Goal: Transaction & Acquisition: Purchase product/service

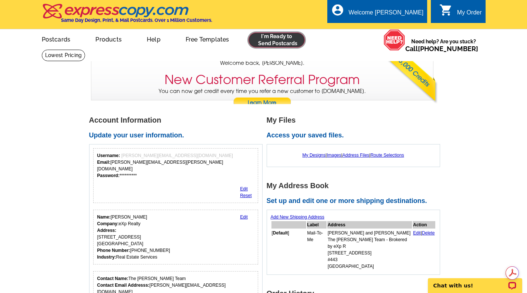
click at [279, 40] on link at bounding box center [277, 40] width 57 height 15
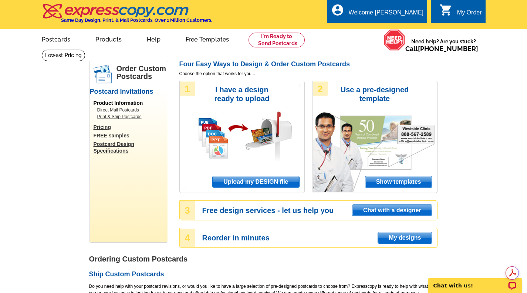
click at [256, 180] on span "Upload my DESIGN file" at bounding box center [256, 181] width 86 height 11
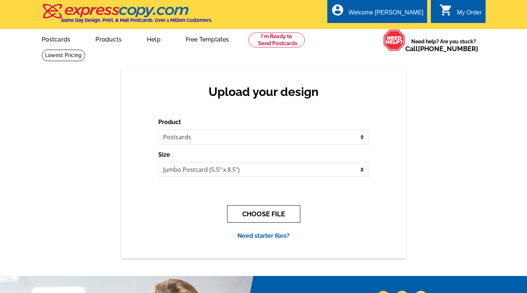
click at [265, 215] on button "CHOOSE FILE" at bounding box center [263, 213] width 73 height 17
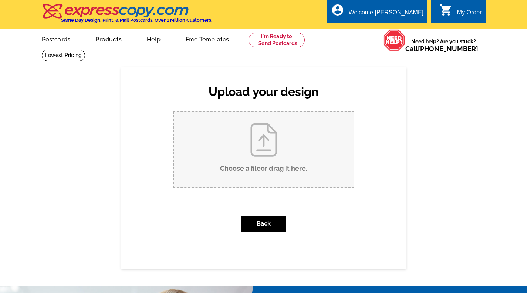
click at [256, 147] on input "Choose a file or drag it here ." at bounding box center [264, 149] width 180 height 75
type input "C:\fakepath\Postcard - Just Sold! (1).pdf"
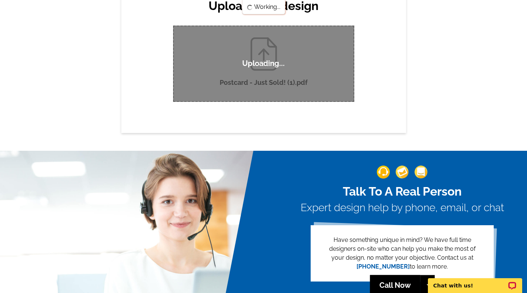
scroll to position [86, 0]
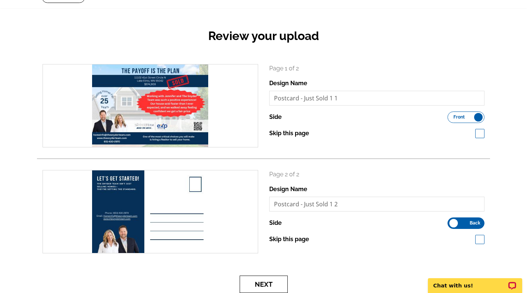
scroll to position [63, 0]
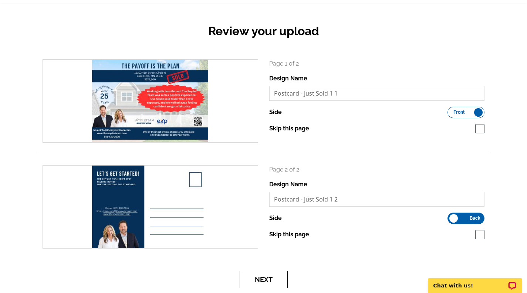
click at [257, 280] on button "Next" at bounding box center [264, 279] width 48 height 17
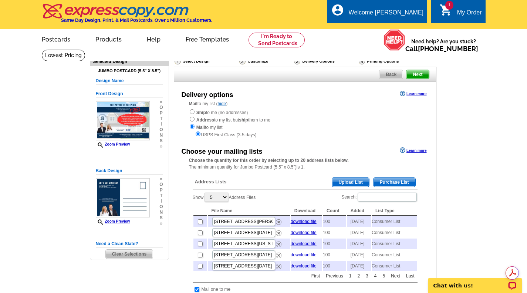
click at [399, 183] on span "Purchase List" at bounding box center [395, 182] width 42 height 9
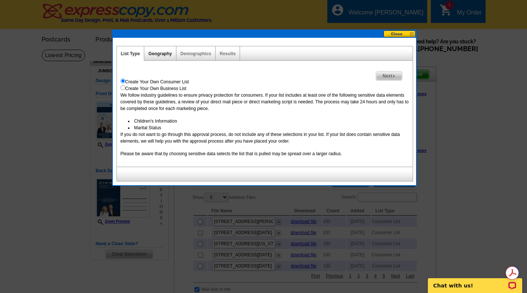
click at [158, 54] on link "Geography" at bounding box center [159, 53] width 23 height 5
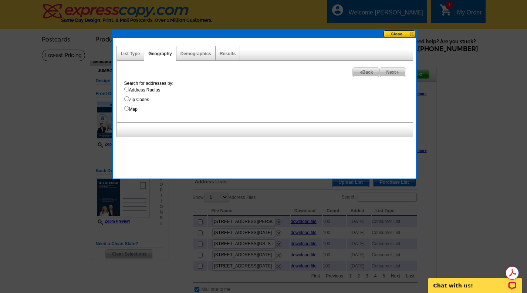
click at [126, 89] on input "Address Radius" at bounding box center [126, 89] width 5 height 5
radio input "true"
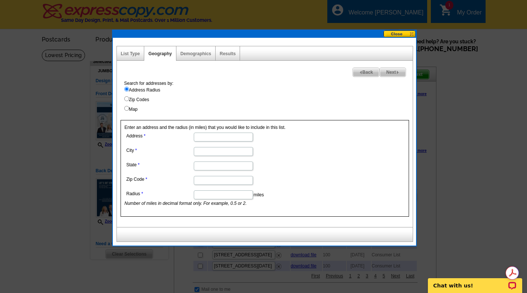
click at [212, 138] on input "Address" at bounding box center [223, 137] width 59 height 9
type input "11102 41st Street Circle N"
type input "Lake Elmo"
type input "MN"
type input "55042"
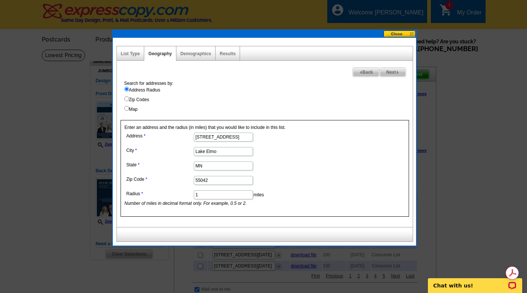
type input "1"
click at [395, 71] on span "Next" at bounding box center [393, 72] width 26 height 9
select select
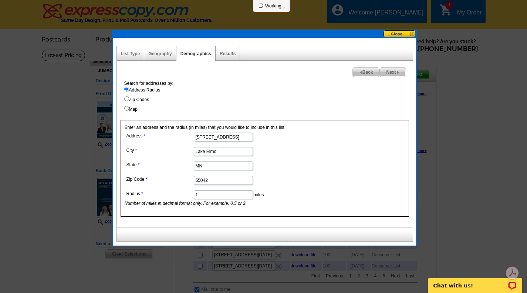
select select
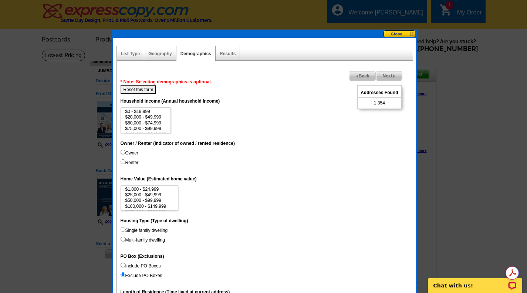
click at [123, 151] on input "Owner" at bounding box center [123, 152] width 5 height 5
radio input "true"
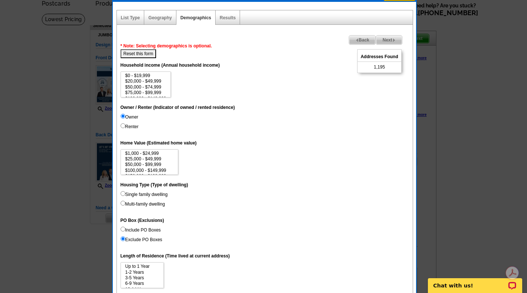
scroll to position [36, 0]
click at [123, 193] on input "Single family dwelling" at bounding box center [123, 193] width 5 height 5
radio input "true"
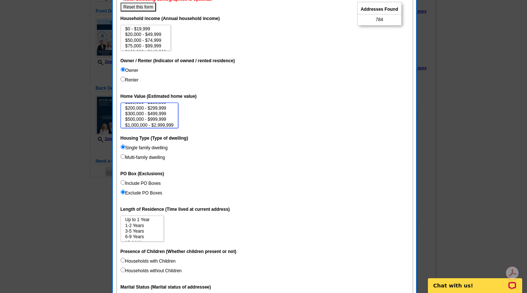
scroll to position [28, 0]
select select "500000-999999"
click at [161, 117] on option "$500,000 - $999,999" at bounding box center [150, 118] width 50 height 6
click at [136, 230] on option "3-5 Years" at bounding box center [142, 231] width 35 height 6
click at [135, 237] on option "6-9 Years" at bounding box center [142, 237] width 35 height 6
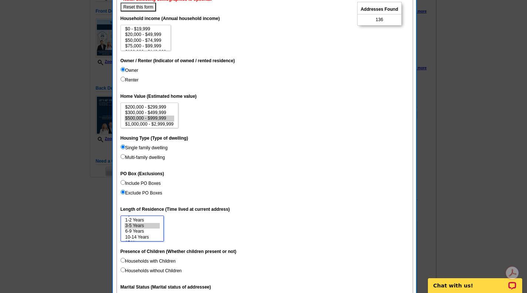
scroll to position [11, 0]
click at [140, 229] on option "10-14 Years" at bounding box center [142, 232] width 35 height 6
select select "3-5"
click at [134, 237] on option "15 Years or more" at bounding box center [142, 237] width 35 height 6
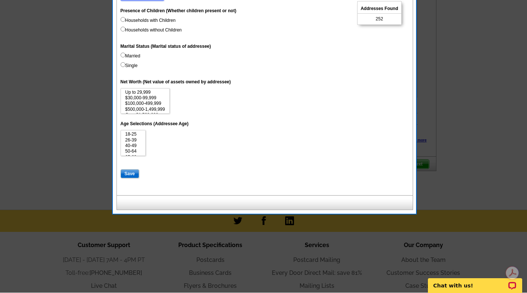
scroll to position [323, 0]
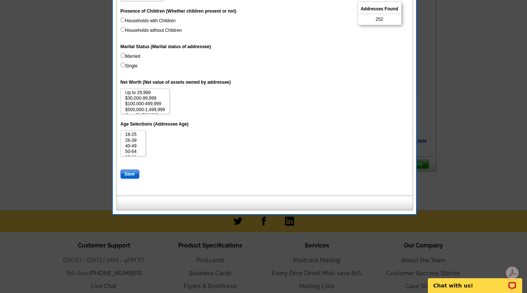
click at [131, 175] on input "Save" at bounding box center [130, 174] width 19 height 9
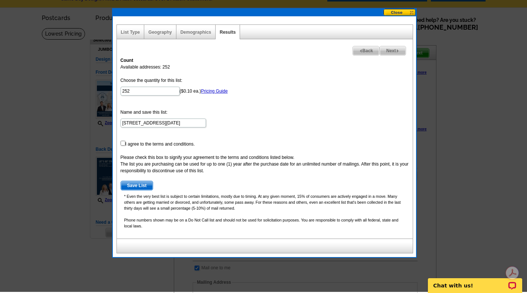
scroll to position [20, 0]
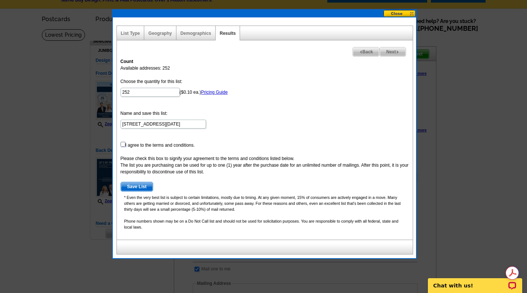
click at [123, 144] on input "checkbox" at bounding box center [123, 144] width 5 height 5
checkbox input "true"
click at [138, 187] on span "Save List" at bounding box center [137, 186] width 32 height 9
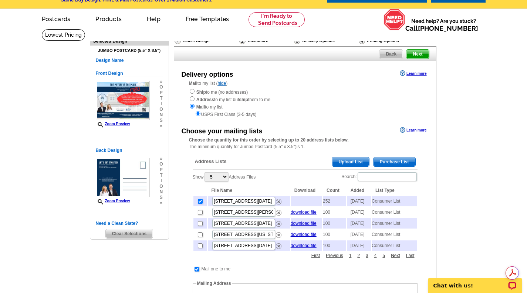
click at [420, 55] on span "Next" at bounding box center [418, 54] width 22 height 9
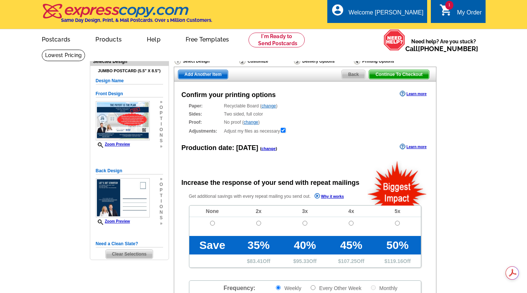
radio input "false"
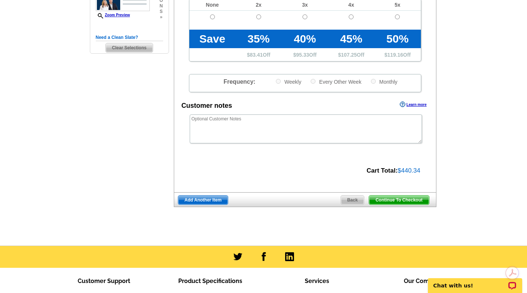
scroll to position [207, 0]
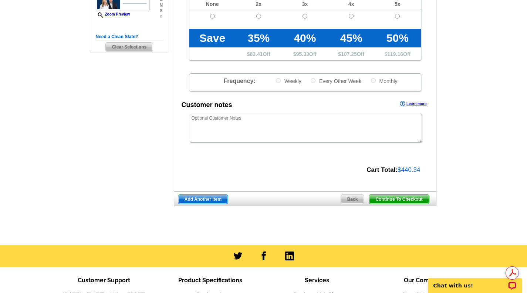
click at [401, 200] on span "Continue To Checkout" at bounding box center [399, 199] width 60 height 9
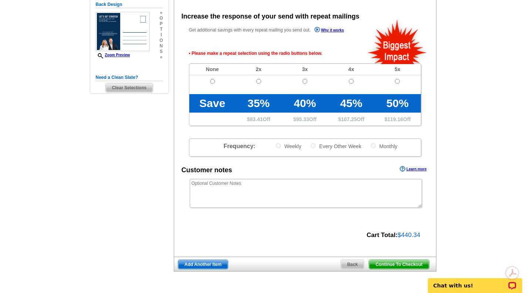
scroll to position [166, 0]
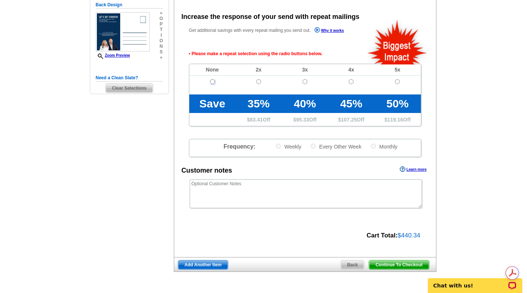
click at [211, 81] on input "radio" at bounding box center [212, 81] width 5 height 5
radio input "true"
click at [402, 265] on span "Continue To Checkout" at bounding box center [399, 264] width 60 height 9
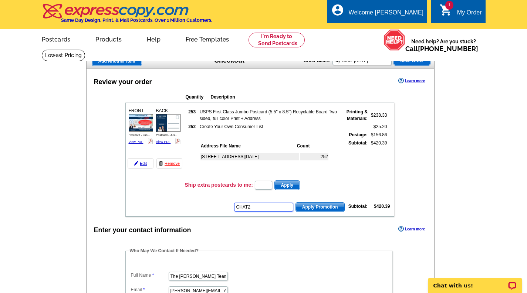
type input "CHAT20"
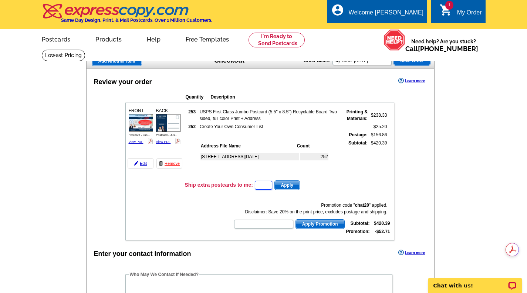
click at [269, 184] on input "text" at bounding box center [263, 185] width 17 height 9
type input "5"
click at [293, 185] on span "Apply" at bounding box center [287, 185] width 25 height 9
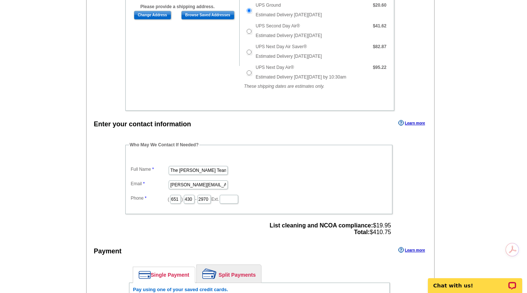
scroll to position [345, 0]
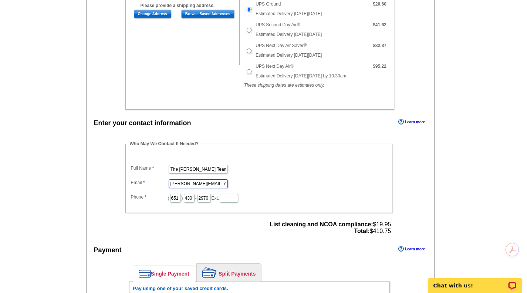
drag, startPoint x: 181, startPoint y: 184, endPoint x: 157, endPoint y: 184, distance: 23.7
click at [157, 184] on dl "Full Name The Snyder Team Email sami@thesnyderteam.com Phone ( 651 ) 430 - 2970…" at bounding box center [259, 178] width 260 height 50
type input "[PERSON_NAME][EMAIL_ADDRESS][DOMAIN_NAME]"
drag, startPoint x: 180, startPoint y: 198, endPoint x: 163, endPoint y: 198, distance: 16.7
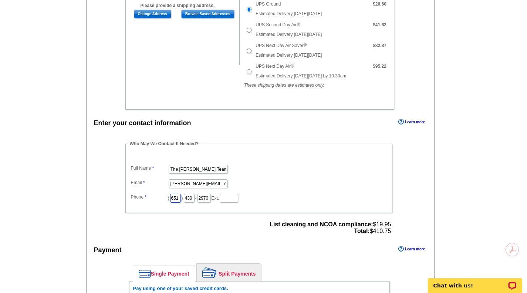
click at [163, 198] on dl "Full Name The Snyder Team Email julie@thesnyderteam.com Phone ( 651 ) 430 - 297…" at bounding box center [259, 178] width 260 height 50
type input "612"
type input "282"
type input "3720"
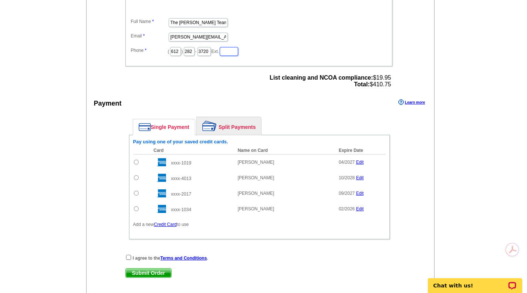
scroll to position [492, 0]
click at [167, 225] on link "Credit Card" at bounding box center [165, 224] width 23 height 5
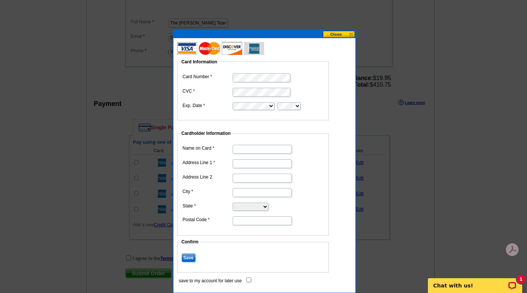
click at [269, 147] on input "Name on Card" at bounding box center [262, 149] width 59 height 9
type input "[PERSON_NAME]"
click at [247, 163] on input "Address Line 1" at bounding box center [262, 163] width 59 height 9
type input "[STREET_ADDRESS]"
type input "#443"
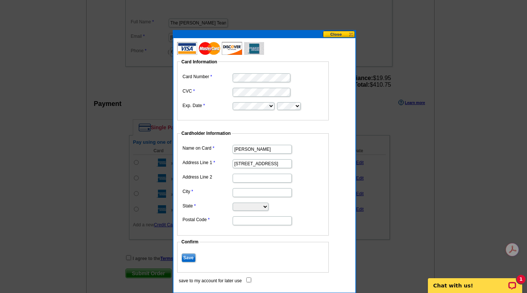
type input "Lake ELmo"
select select "MN"
type input "55042"
click at [192, 258] on input "Save" at bounding box center [189, 257] width 14 height 9
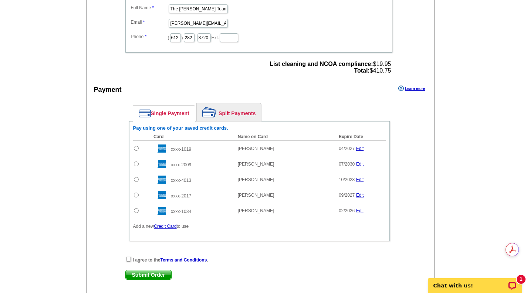
scroll to position [513, 0]
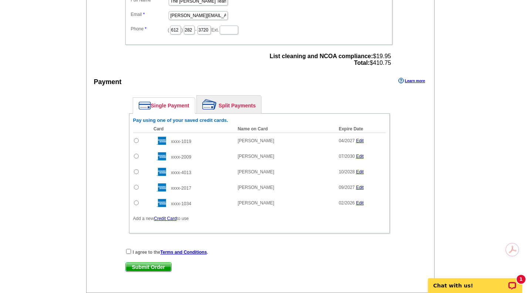
click at [135, 156] on input "radio" at bounding box center [136, 156] width 5 height 5
radio input "true"
click at [127, 252] on input "checkbox" at bounding box center [128, 251] width 5 height 5
checkbox input "true"
click at [156, 269] on span "Submit Order" at bounding box center [149, 266] width 46 height 9
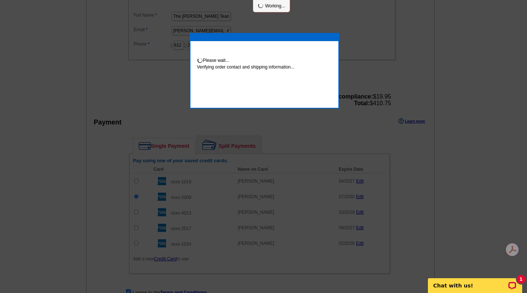
scroll to position [310, 0]
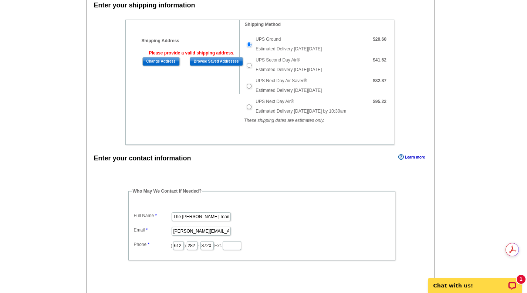
click at [149, 62] on input "Change Address" at bounding box center [160, 61] width 37 height 9
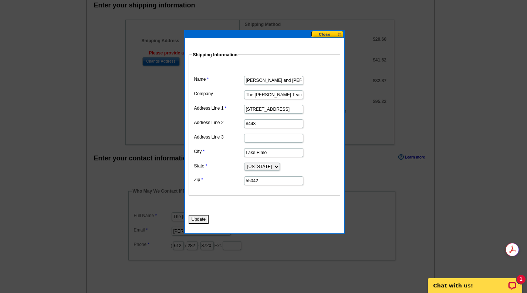
click at [202, 217] on button "Update" at bounding box center [199, 219] width 20 height 9
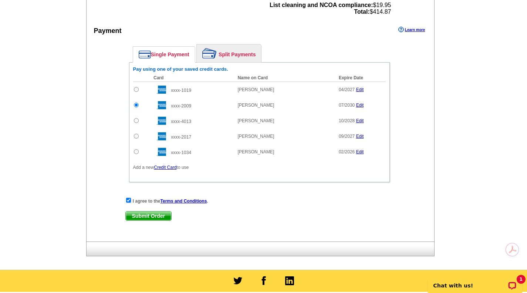
scroll to position [641, 0]
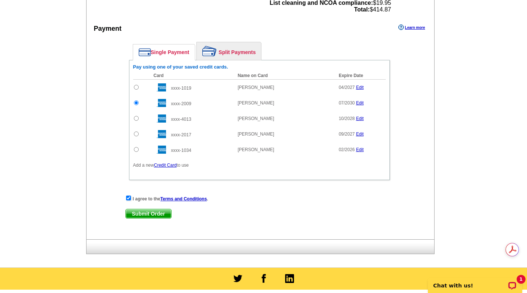
click at [153, 216] on span "Submit Order" at bounding box center [149, 213] width 46 height 9
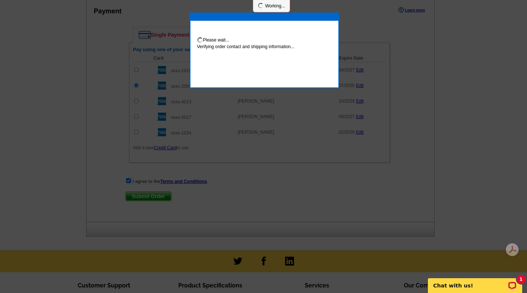
scroll to position [659, 0]
